Goal: Information Seeking & Learning: Find specific fact

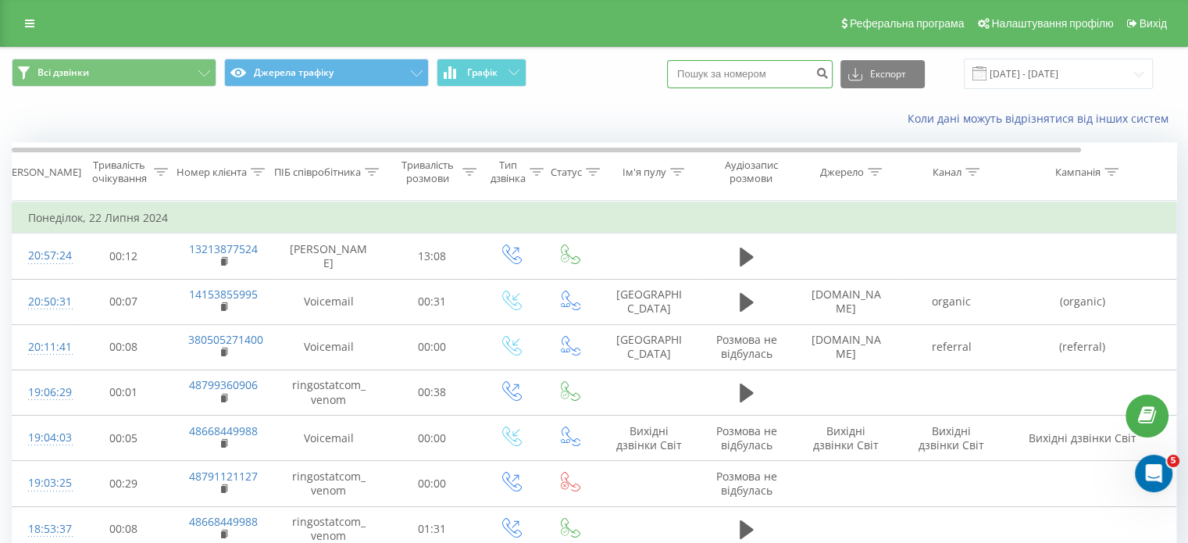
click at [752, 73] on input at bounding box center [750, 74] width 166 height 28
paste input "380633815177"
type input "380633815177"
click at [828, 72] on button "submit" at bounding box center [821, 74] width 21 height 28
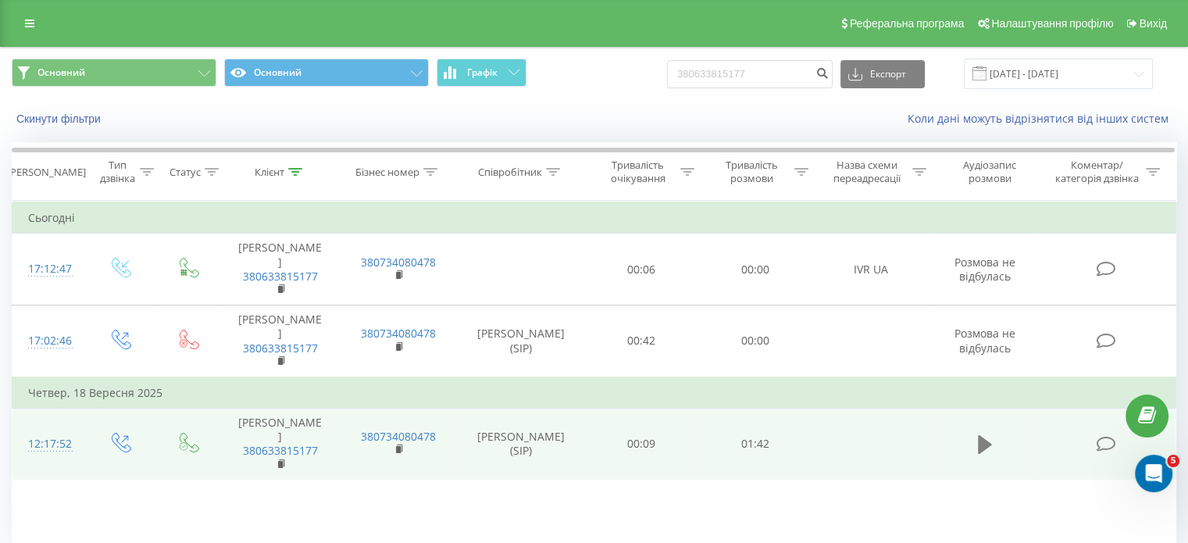
click at [982, 443] on icon at bounding box center [985, 444] width 14 height 19
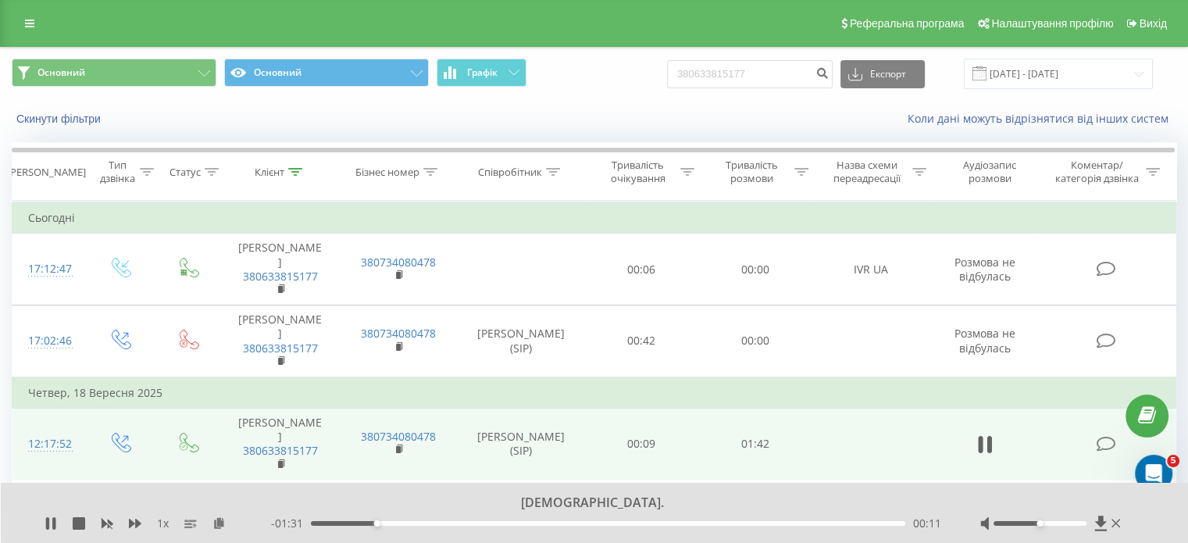
click at [527, 521] on div "00:11" at bounding box center [608, 523] width 594 height 5
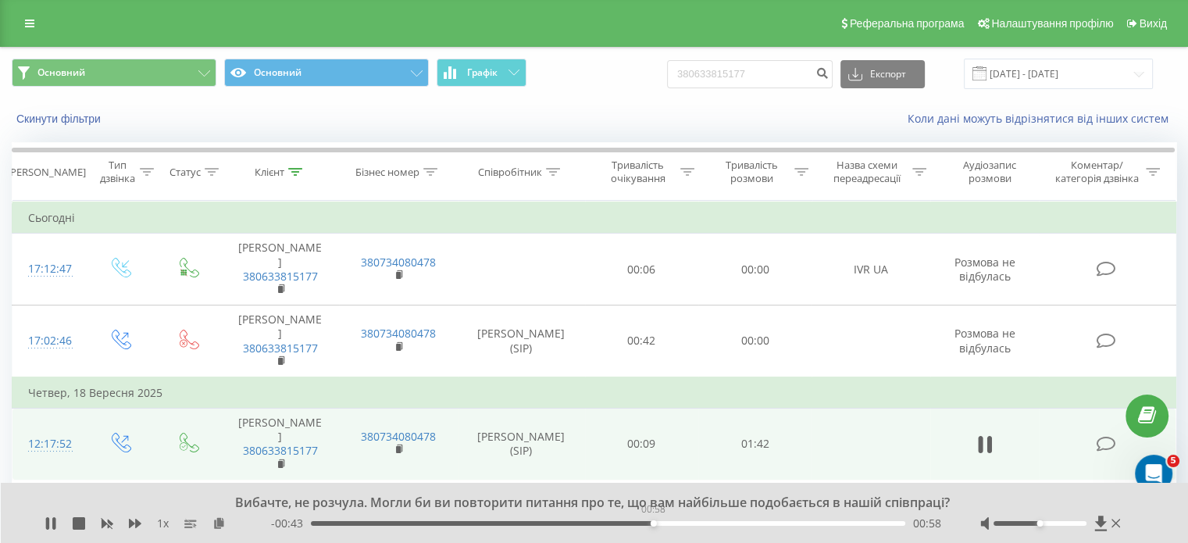
click at [653, 524] on div "00:58" at bounding box center [608, 523] width 594 height 5
click at [45, 522] on icon at bounding box center [51, 523] width 12 height 12
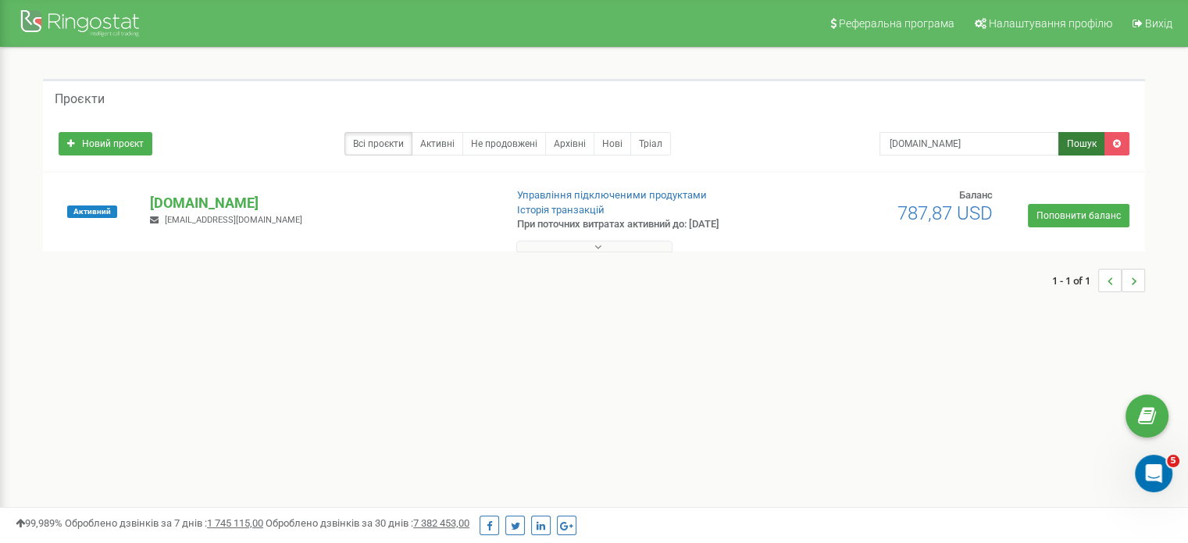
type input "kozak-group.com"
click at [1078, 148] on button "Пошук" at bounding box center [1081, 143] width 47 height 23
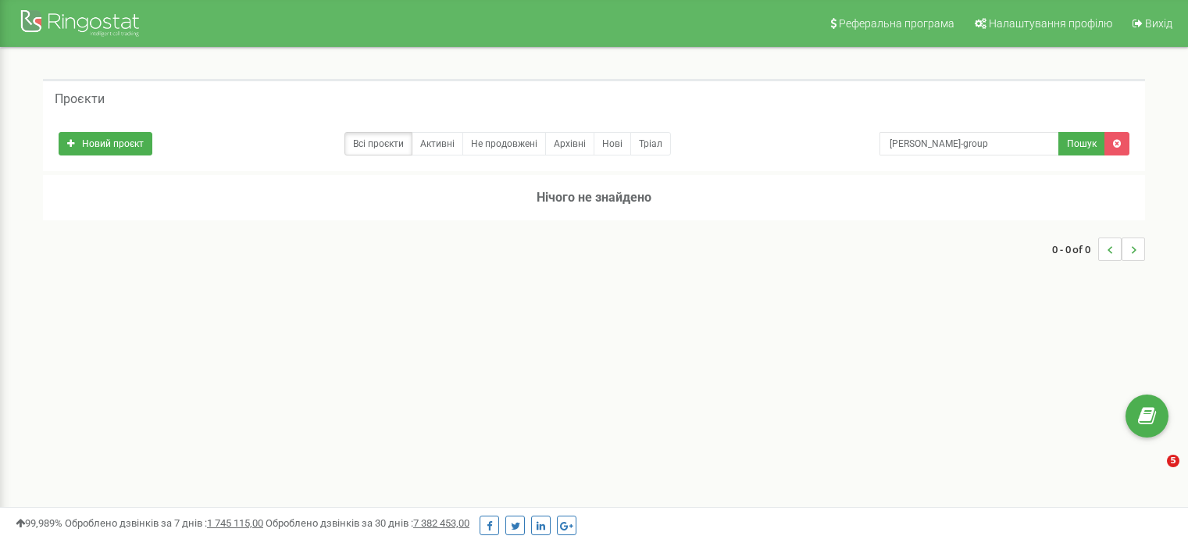
type input "[PERSON_NAME]-group"
click at [918, 145] on input "[PERSON_NAME]-group" at bounding box center [969, 143] width 180 height 23
click at [920, 146] on input "[PERSON_NAME]-group" at bounding box center [969, 143] width 180 height 23
click at [917, 145] on input "[PERSON_NAME]-group" at bounding box center [969, 143] width 180 height 23
click at [946, 146] on input "kozak group" at bounding box center [969, 143] width 180 height 23
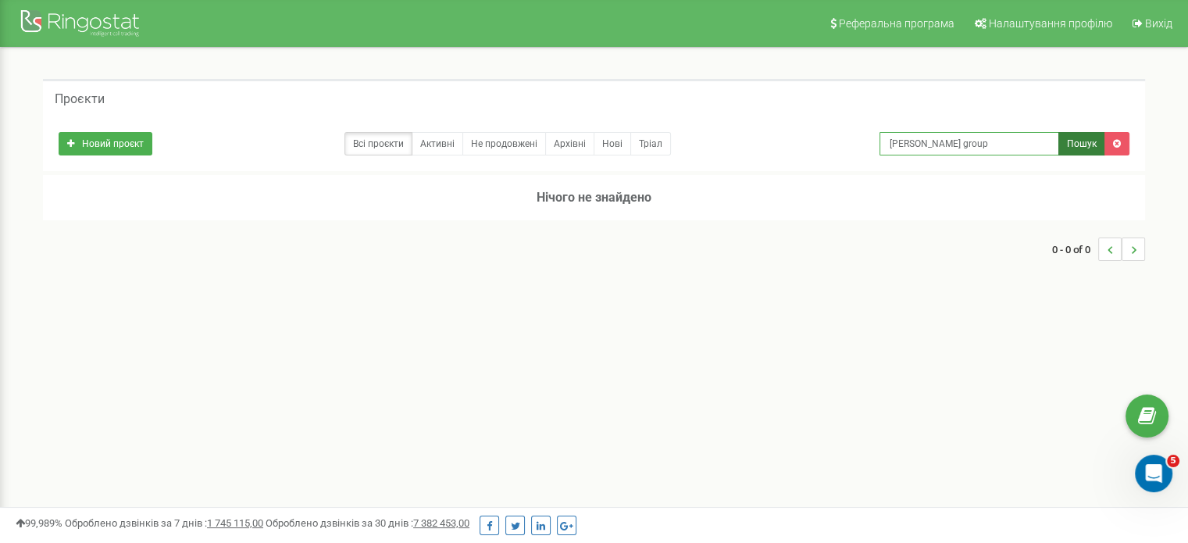
type input "kozak group"
click at [1060, 144] on button "Пошук" at bounding box center [1081, 143] width 47 height 23
click at [996, 147] on input "[PERSON_NAME] group" at bounding box center [969, 143] width 180 height 23
type input "[PERSON_NAME]"
